Goal: Transaction & Acquisition: Purchase product/service

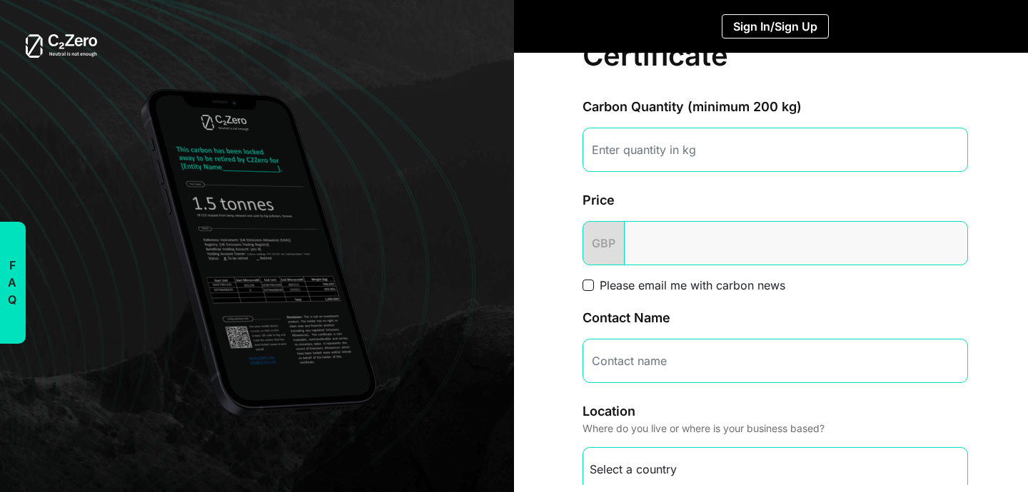
scroll to position [66, 0]
click at [839, 154] on input "number" at bounding box center [774, 149] width 385 height 44
type input "10"
type input "0.08"
type input "100"
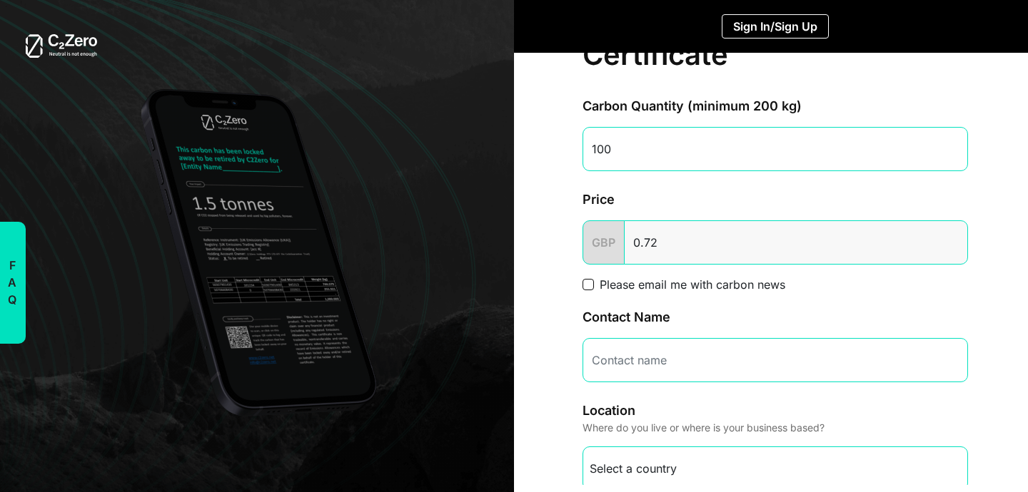
type input "7.14"
click at [607, 246] on span "GBP" at bounding box center [603, 243] width 42 height 44
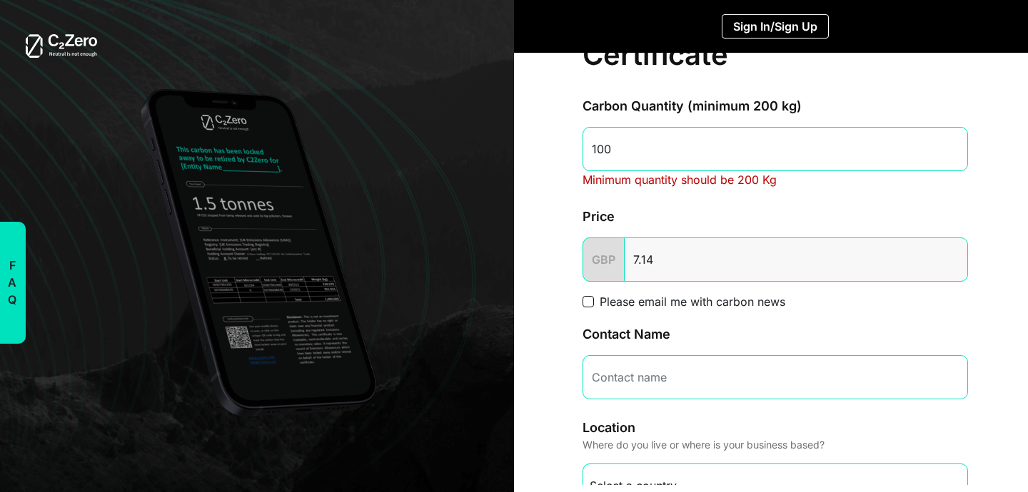
click at [607, 270] on span "GBP" at bounding box center [603, 260] width 42 height 44
click at [661, 136] on input "100" at bounding box center [774, 149] width 385 height 44
type input "2"
type input "0.15"
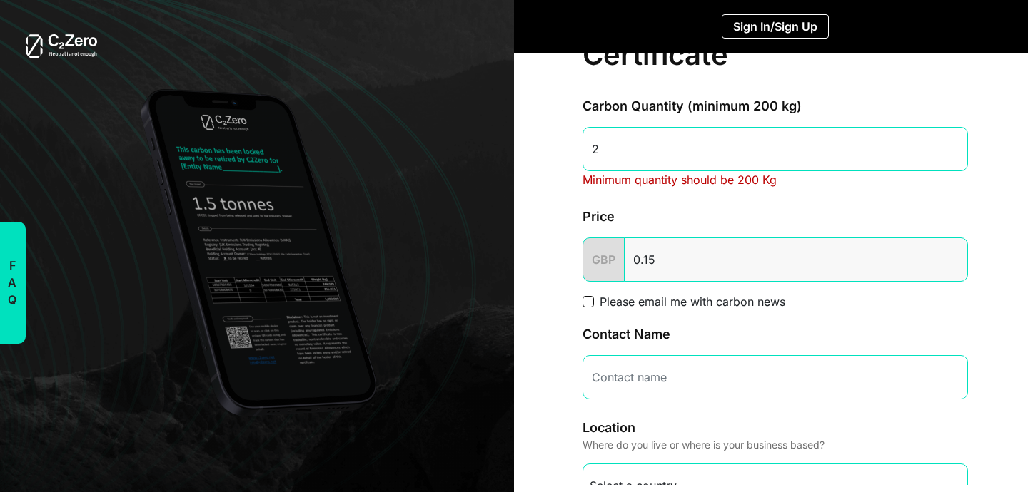
type input "20"
type input "1.43"
type input "200"
type input "14.27"
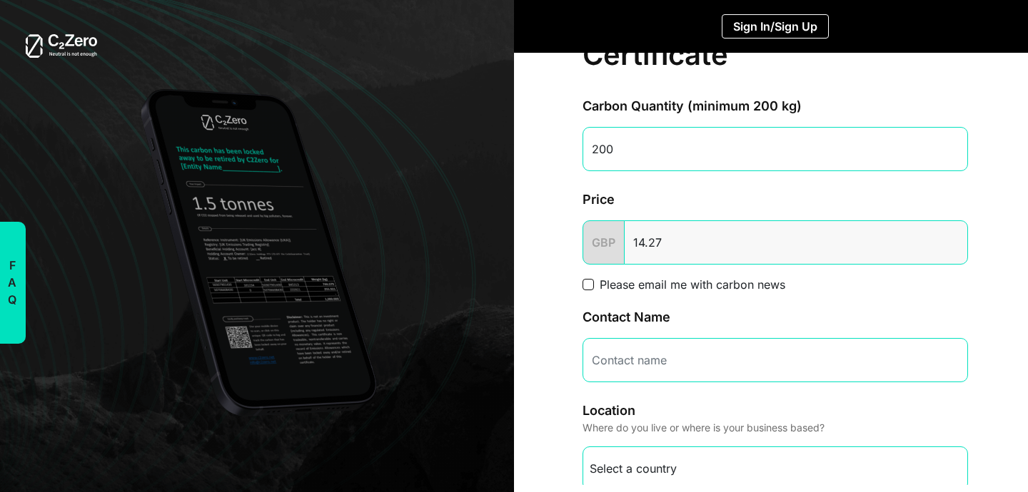
type input "200"
click at [612, 243] on span "GBP" at bounding box center [603, 243] width 42 height 44
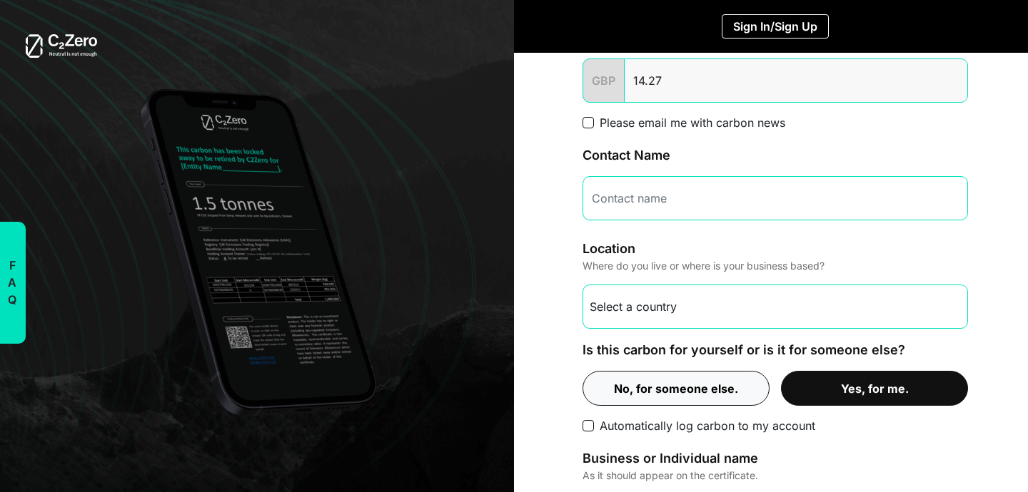
scroll to position [0, 0]
